Goal: Check status: Check status

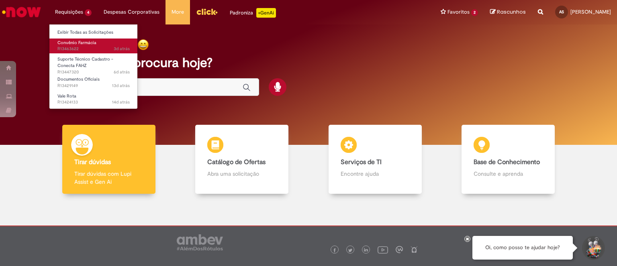
click at [91, 49] on span "3d atrás 3 dias atrás R13463622" at bounding box center [93, 49] width 72 height 6
click at [86, 46] on span "3d atrás 3 dias atrás R13463622" at bounding box center [93, 49] width 72 height 6
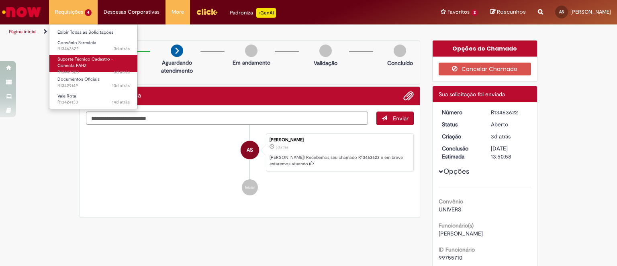
click at [92, 68] on link "Suporte Técnico Cadastro - Conecta FAHZ 6d atrás 6 dias atrás R13447320" at bounding box center [93, 63] width 88 height 17
click at [92, 61] on span "Suporte Técnico Cadastro - Conecta FAHZ" at bounding box center [85, 62] width 56 height 12
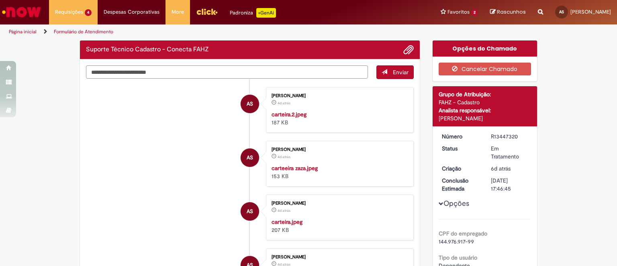
click at [186, 67] on textarea "Digite sua mensagem aqui..." at bounding box center [227, 72] width 282 height 14
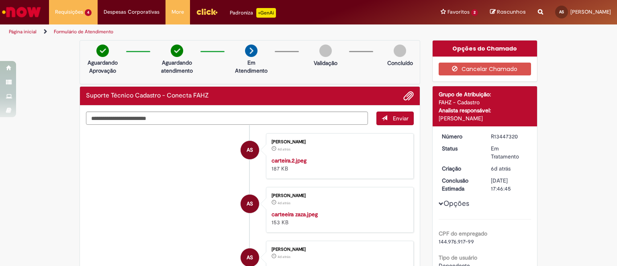
drag, startPoint x: 485, startPoint y: 138, endPoint x: 514, endPoint y: 135, distance: 29.0
click at [514, 135] on dd "R13447320" at bounding box center [509, 137] width 49 height 8
copy div "R13447320"
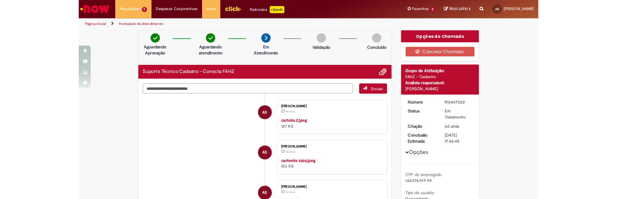
scroll to position [33, 0]
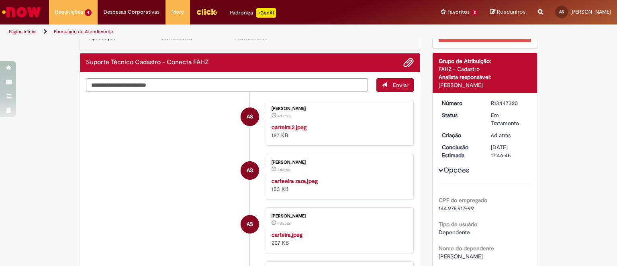
copy div "R13447320"
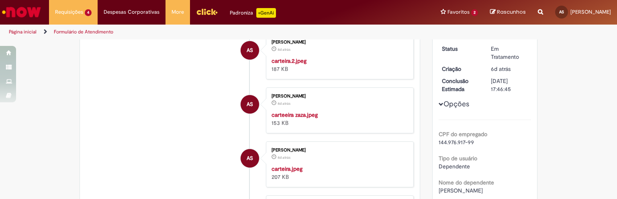
scroll to position [67, 0]
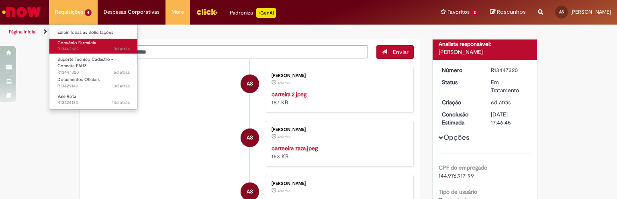
click at [89, 46] on span "3d atrás 3 dias atrás R13463622" at bounding box center [93, 49] width 72 height 6
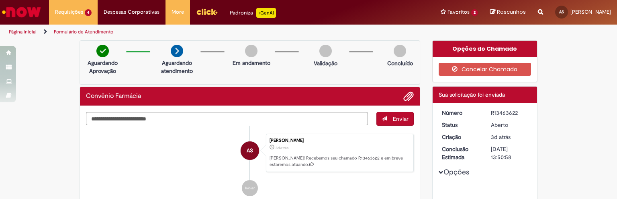
drag, startPoint x: 493, startPoint y: 111, endPoint x: 514, endPoint y: 112, distance: 21.0
click at [514, 112] on div "R13463622" at bounding box center [509, 112] width 37 height 8
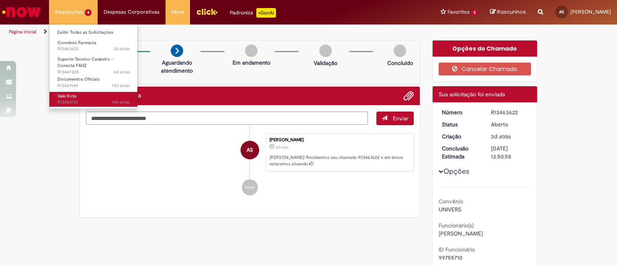
click at [86, 96] on link "Vale Rota 14d atrás 14 dias atrás R13424133" at bounding box center [93, 99] width 88 height 15
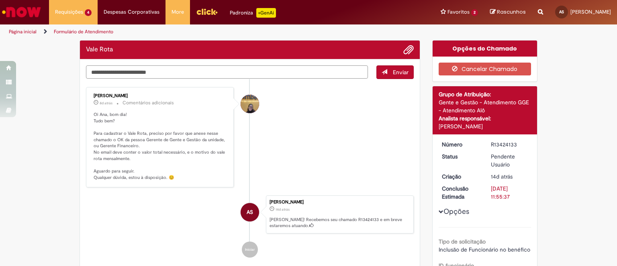
click at [177, 70] on textarea "Digite sua mensagem aqui..." at bounding box center [227, 72] width 282 height 14
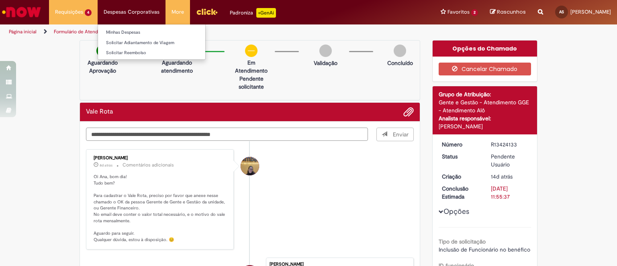
type textarea "**********"
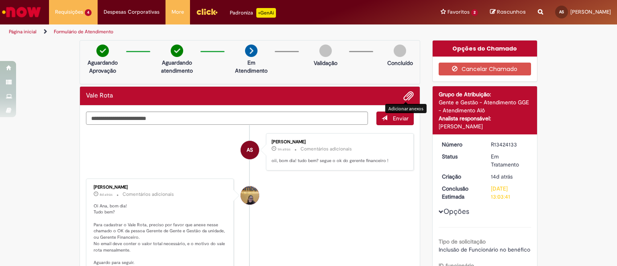
click at [407, 96] on span "Adicionar anexos" at bounding box center [409, 97] width 10 height 10
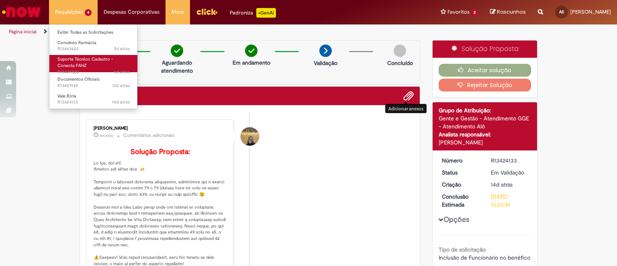
click at [96, 61] on span "Suporte Técnico Cadastro - Conecta FAHZ" at bounding box center [85, 62] width 56 height 12
